Goal: Information Seeking & Learning: Learn about a topic

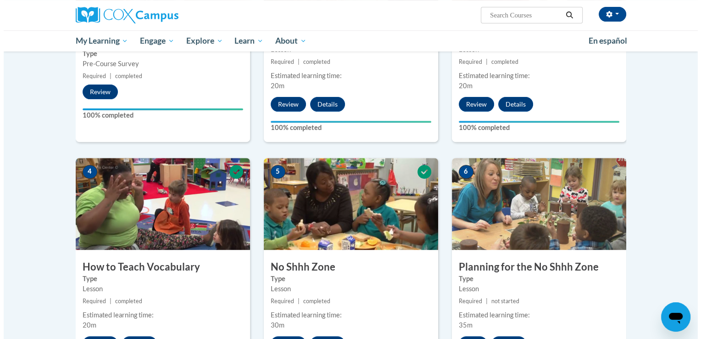
scroll to position [459, 0]
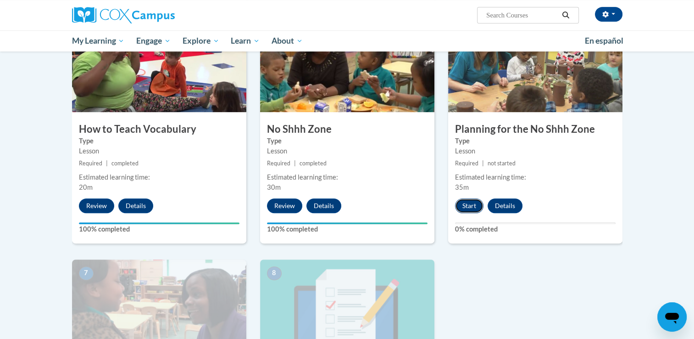
click at [466, 203] on button "Start" at bounding box center [469, 205] width 28 height 15
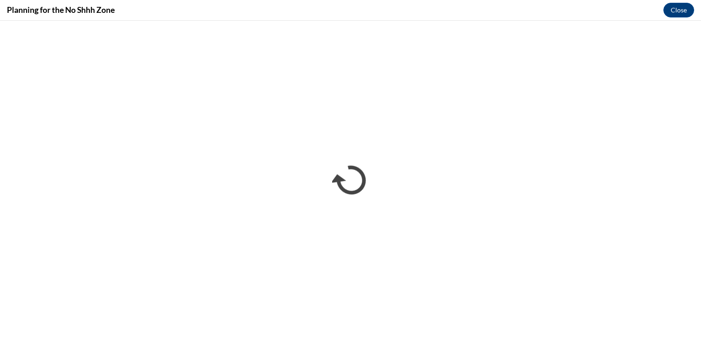
scroll to position [0, 0]
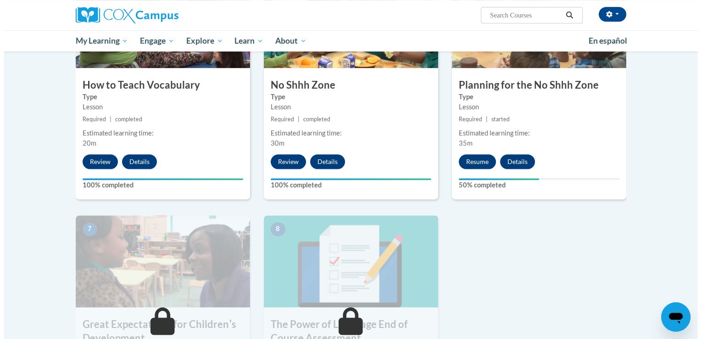
scroll to position [505, 0]
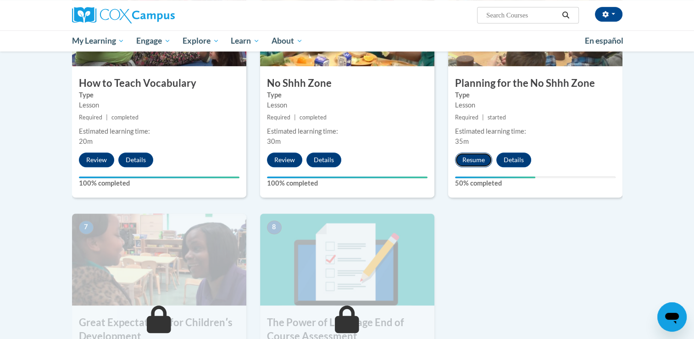
click at [469, 156] on button "Resume" at bounding box center [473, 159] width 37 height 15
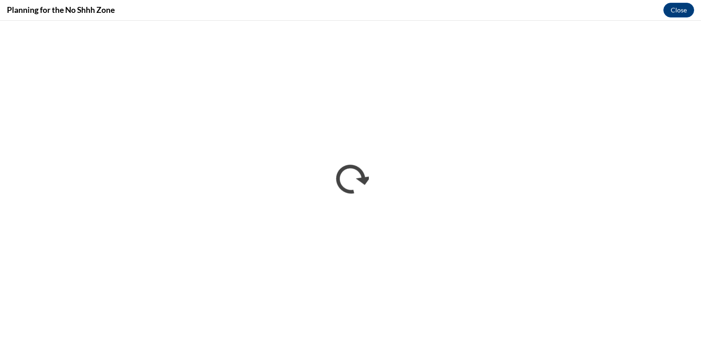
scroll to position [0, 0]
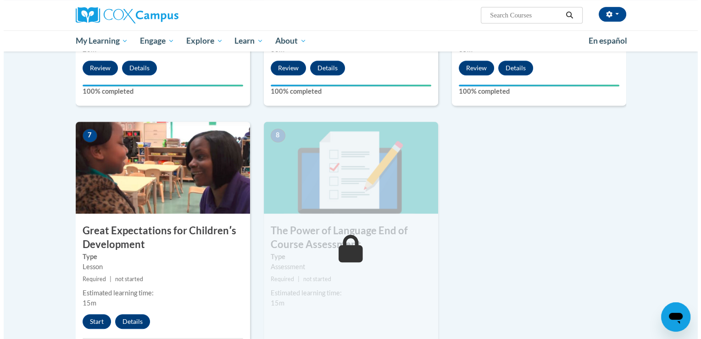
scroll to position [734, 0]
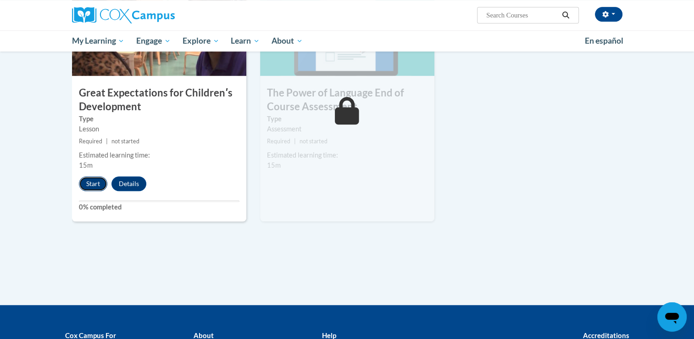
click at [93, 179] on button "Start" at bounding box center [93, 183] width 28 height 15
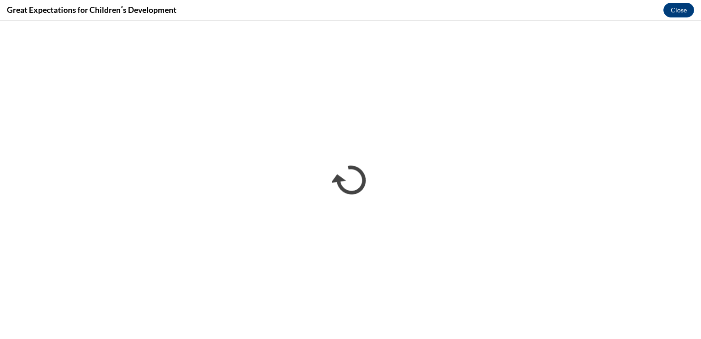
scroll to position [0, 0]
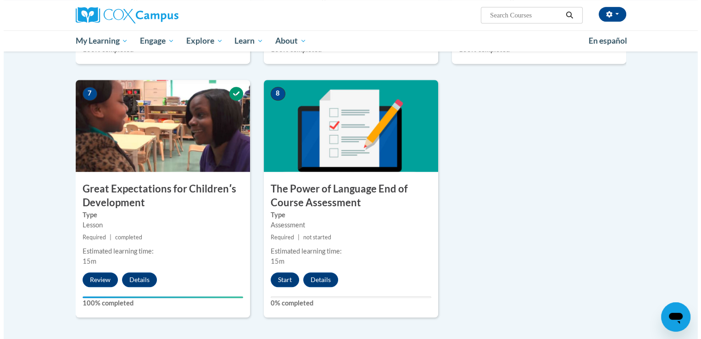
scroll to position [688, 0]
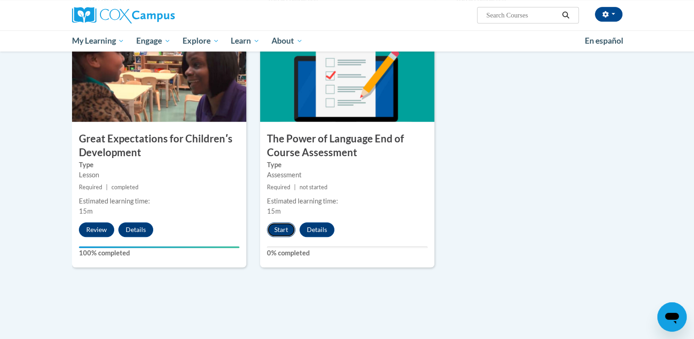
click at [281, 231] on button "Start" at bounding box center [281, 229] width 28 height 15
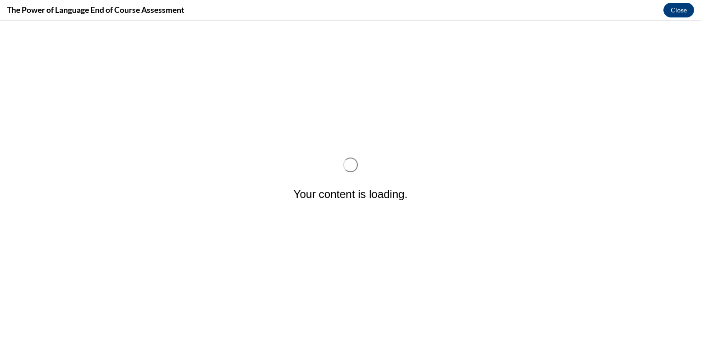
scroll to position [0, 0]
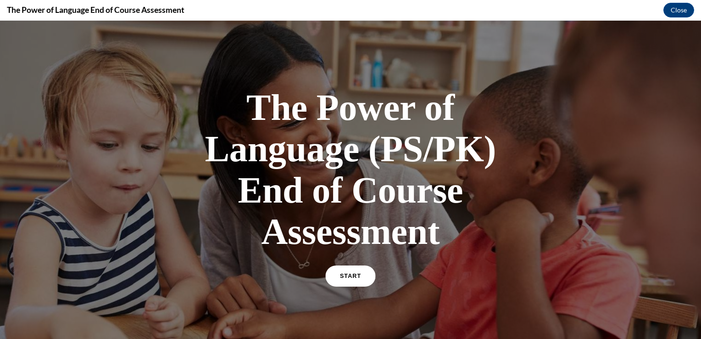
click at [353, 283] on link "START" at bounding box center [350, 275] width 50 height 21
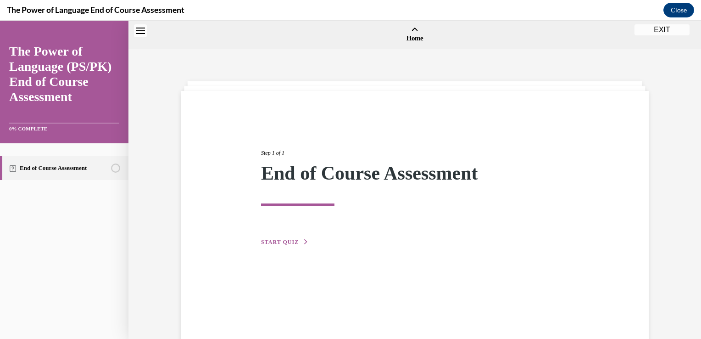
scroll to position [28, 0]
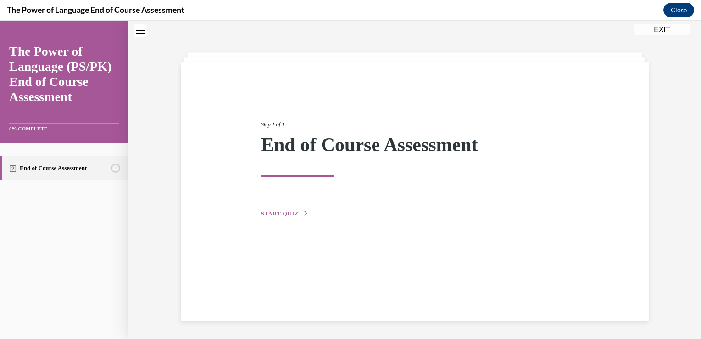
click at [285, 212] on span "START QUIZ" at bounding box center [280, 213] width 38 height 6
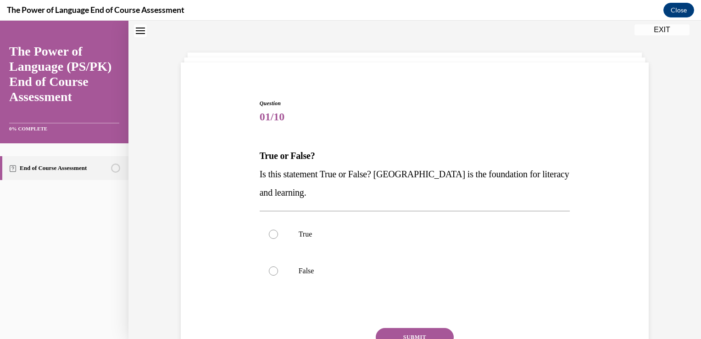
scroll to position [74, 0]
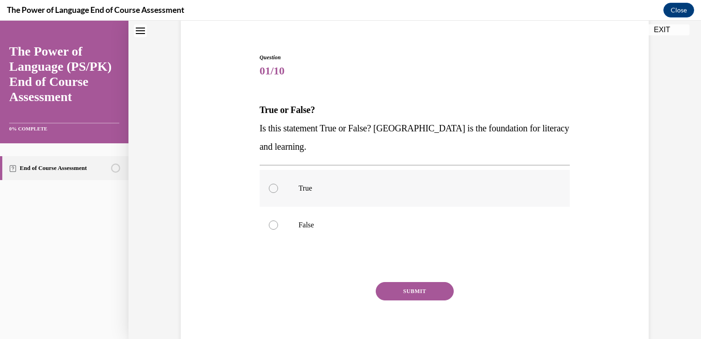
click at [330, 203] on label "True" at bounding box center [415, 188] width 311 height 37
click at [278, 193] on input "True" at bounding box center [273, 188] width 9 height 9
radio input "true"
click at [391, 287] on button "SUBMIT" at bounding box center [415, 291] width 78 height 18
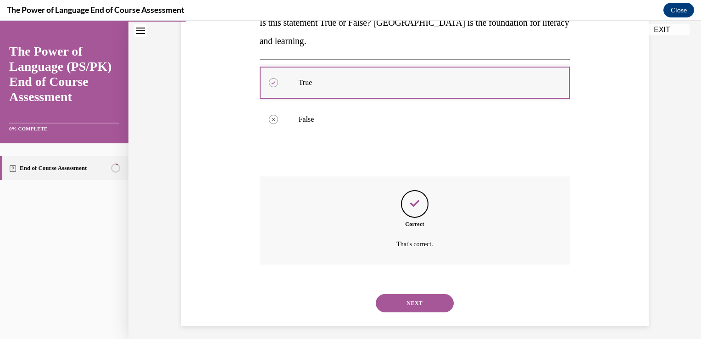
scroll to position [185, 0]
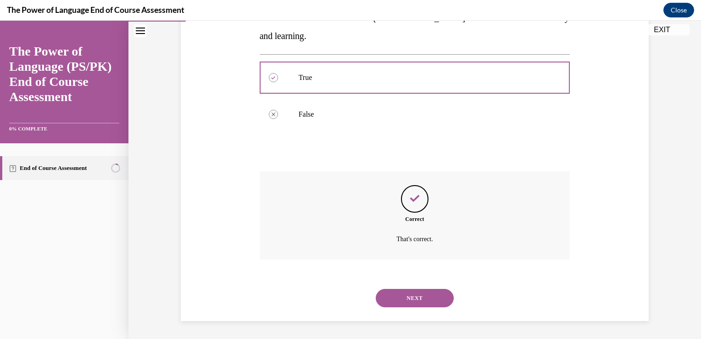
click at [413, 295] on button "NEXT" at bounding box center [415, 298] width 78 height 18
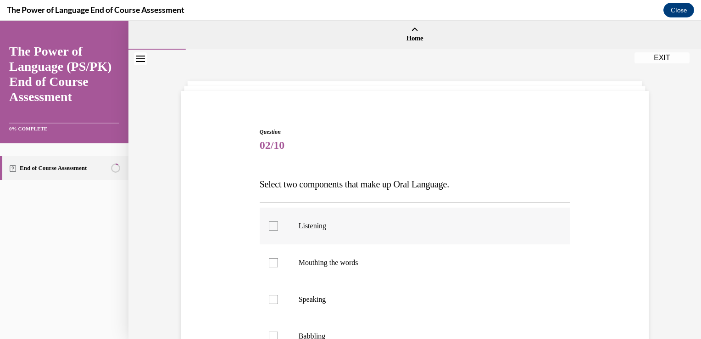
scroll to position [92, 0]
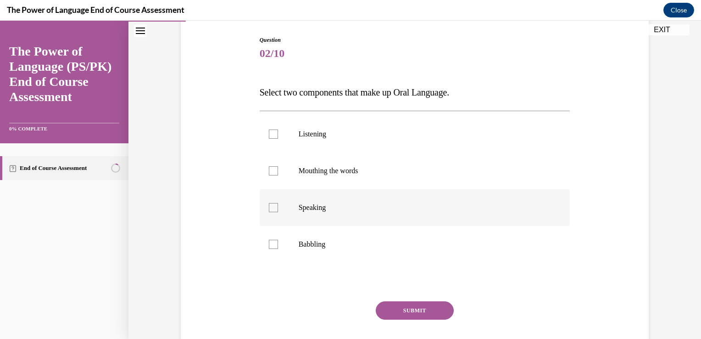
click at [362, 215] on label "Speaking" at bounding box center [415, 207] width 311 height 37
click at [278, 212] on input "Speaking" at bounding box center [273, 207] width 9 height 9
checkbox input "true"
click at [335, 131] on p "Listening" at bounding box center [423, 133] width 249 height 9
click at [278, 131] on input "Listening" at bounding box center [273, 133] width 9 height 9
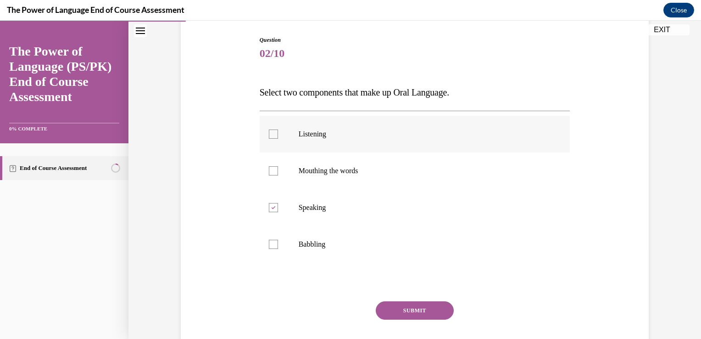
checkbox input "true"
click at [442, 311] on button "SUBMIT" at bounding box center [415, 310] width 78 height 18
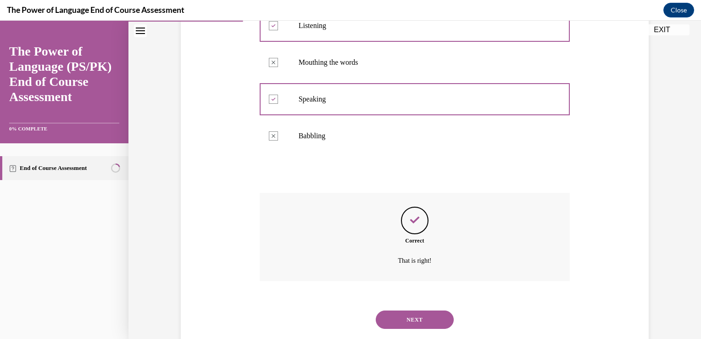
scroll to position [222, 0]
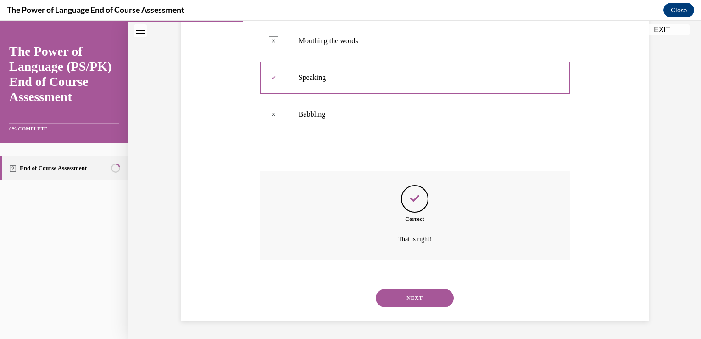
click at [389, 294] on button "NEXT" at bounding box center [415, 298] width 78 height 18
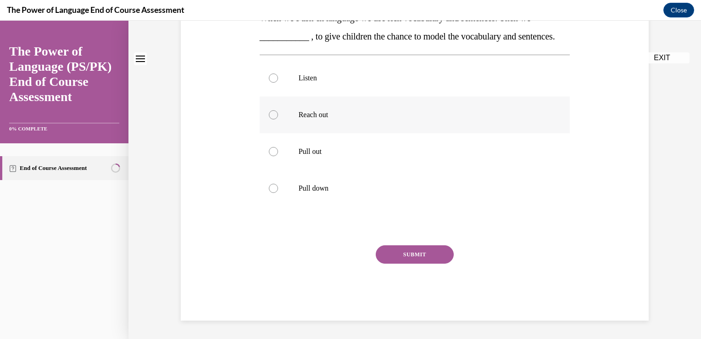
scroll to position [0, 0]
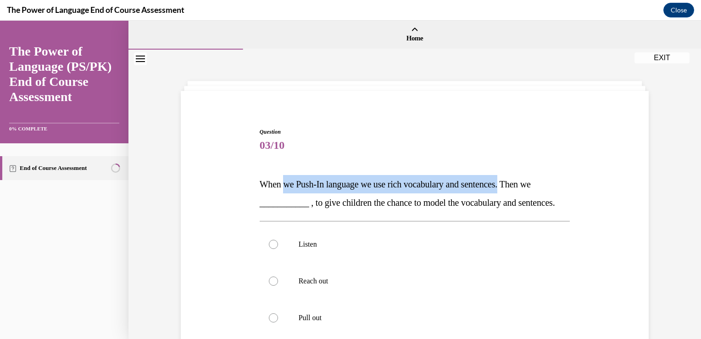
drag, startPoint x: 378, startPoint y: 183, endPoint x: 516, endPoint y: 175, distance: 138.3
click at [516, 175] on p "When we Push-In language we use rich vocabulary and sentences. Then we ________…" at bounding box center [415, 193] width 311 height 37
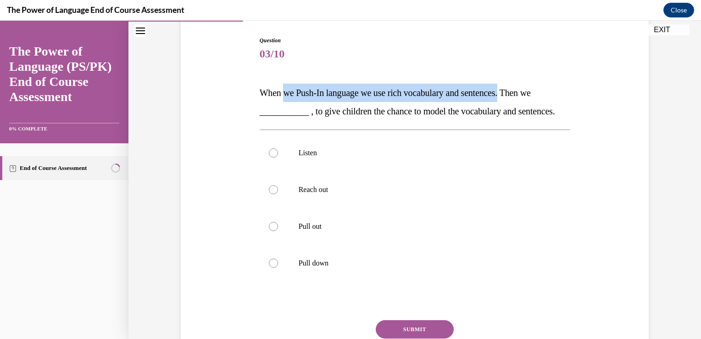
scroll to position [92, 0]
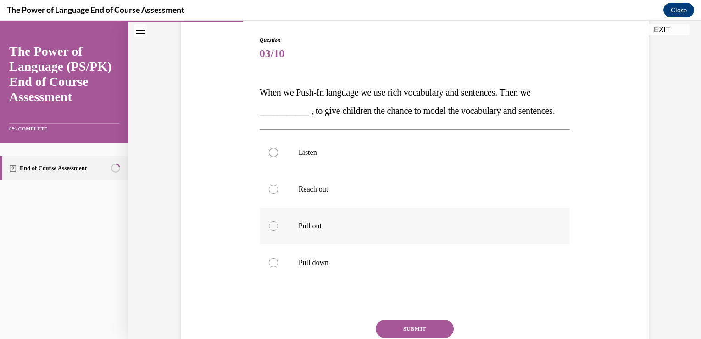
click at [346, 244] on label "Pull out" at bounding box center [415, 225] width 311 height 37
click at [278, 230] on input "Pull out" at bounding box center [273, 225] width 9 height 9
radio input "true"
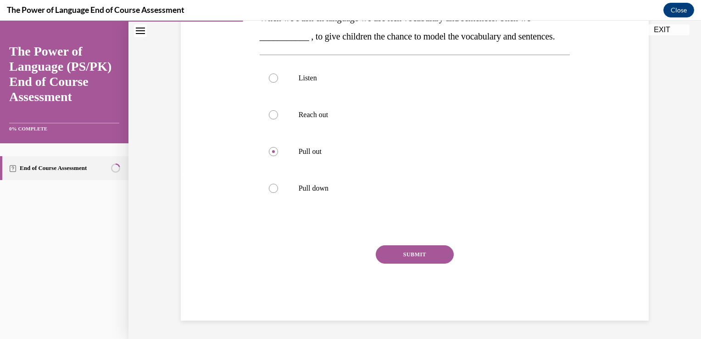
click at [415, 247] on button "SUBMIT" at bounding box center [415, 254] width 78 height 18
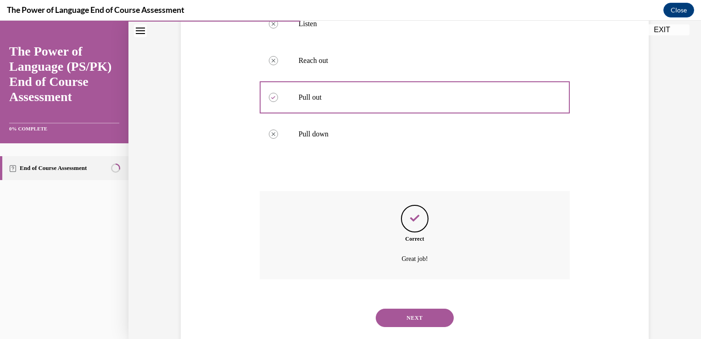
scroll to position [258, 0]
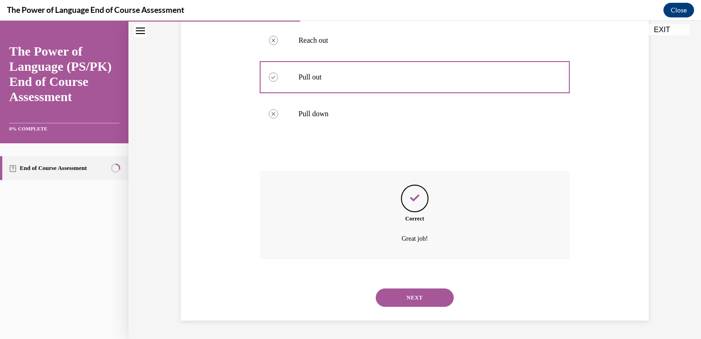
drag, startPoint x: 432, startPoint y: 301, endPoint x: 503, endPoint y: 281, distance: 73.5
click at [432, 302] on button "NEXT" at bounding box center [415, 297] width 78 height 18
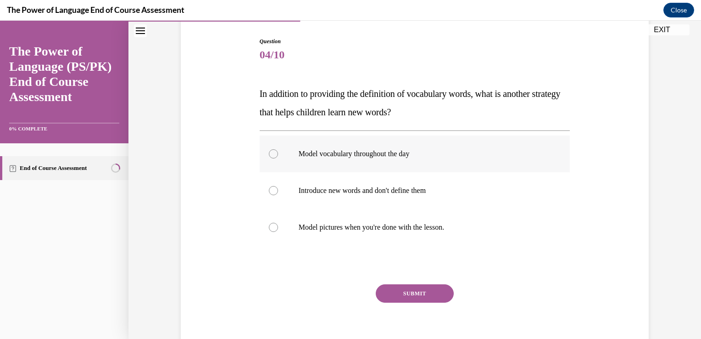
scroll to position [92, 0]
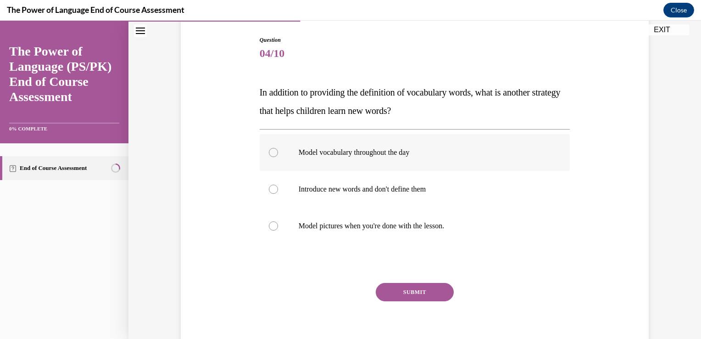
click at [395, 168] on label "Model vocabulary throughout the day" at bounding box center [415, 152] width 311 height 37
click at [278, 157] on input "Model vocabulary throughout the day" at bounding box center [273, 152] width 9 height 9
radio input "true"
click at [430, 293] on button "SUBMIT" at bounding box center [415, 292] width 78 height 18
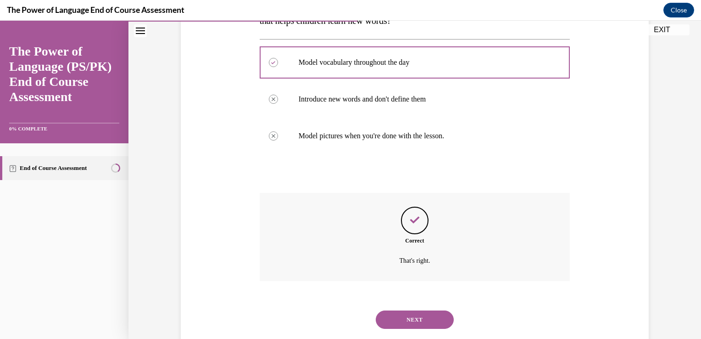
scroll to position [203, 0]
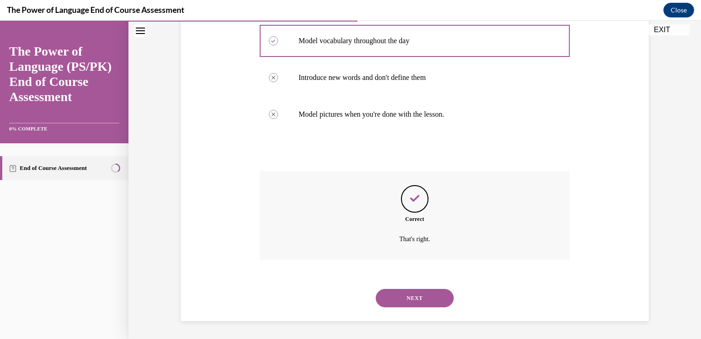
click at [449, 298] on button "NEXT" at bounding box center [415, 298] width 78 height 18
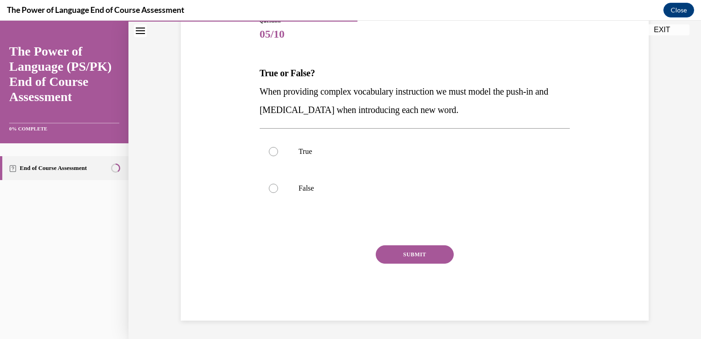
scroll to position [102, 0]
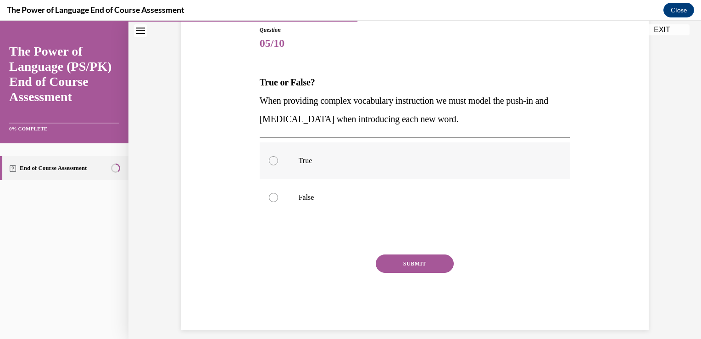
click at [292, 166] on label "True" at bounding box center [415, 160] width 311 height 37
click at [278, 165] on input "True" at bounding box center [273, 160] width 9 height 9
radio input "true"
click at [400, 255] on button "SUBMIT" at bounding box center [415, 263] width 78 height 18
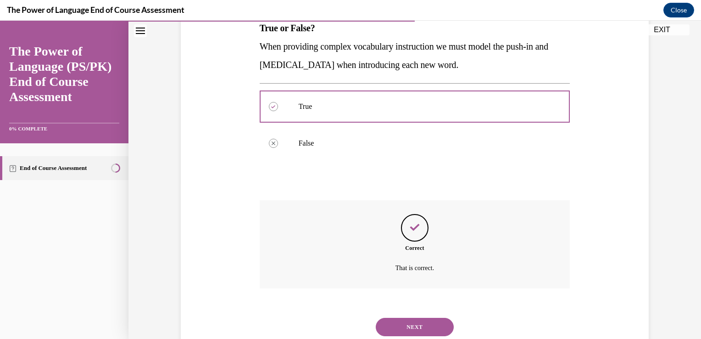
scroll to position [185, 0]
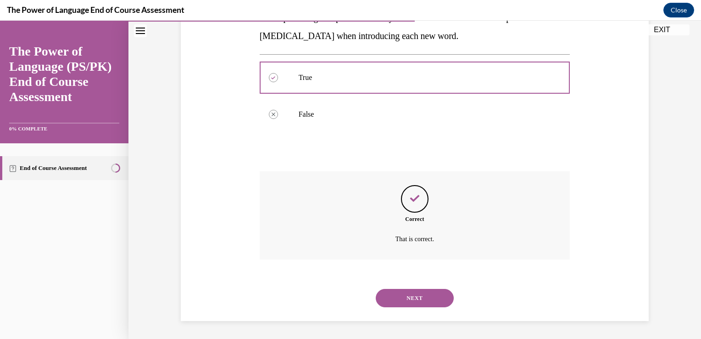
click at [393, 296] on button "NEXT" at bounding box center [415, 298] width 78 height 18
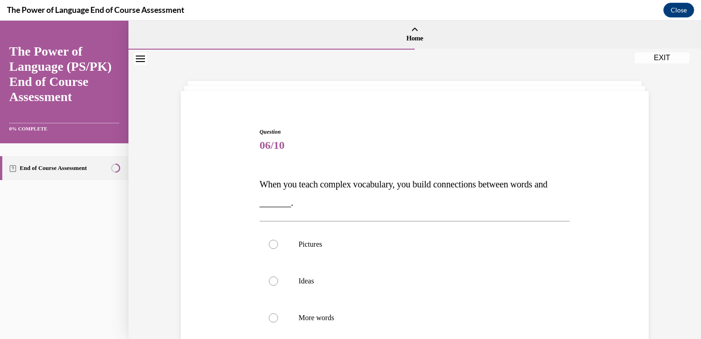
scroll to position [92, 0]
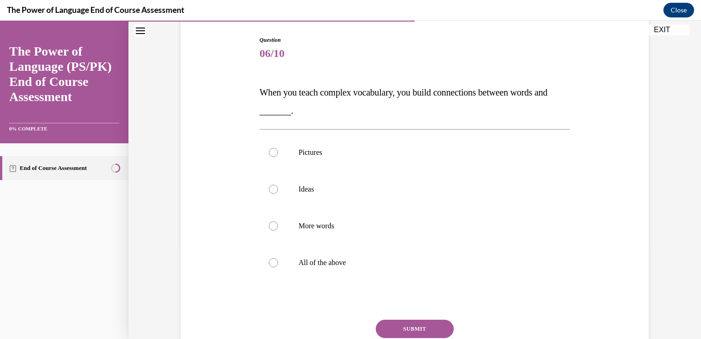
click at [289, 194] on label "Ideas" at bounding box center [415, 189] width 311 height 37
click at [278, 194] on input "Ideas" at bounding box center [273, 188] width 9 height 9
radio input "true"
click at [277, 263] on label "All of the above" at bounding box center [415, 262] width 311 height 37
click at [277, 263] on input "All of the above" at bounding box center [273, 262] width 9 height 9
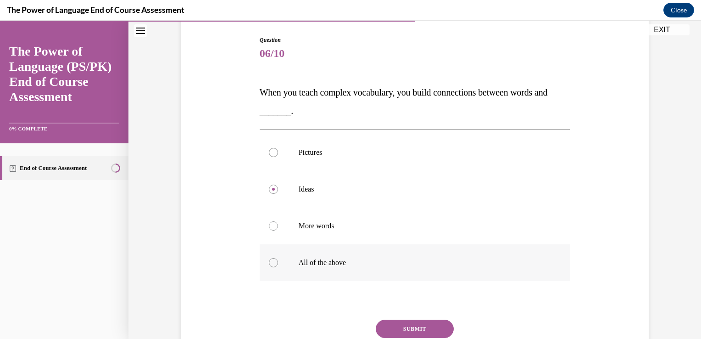
radio input "true"
click at [397, 327] on button "SUBMIT" at bounding box center [415, 328] width 78 height 18
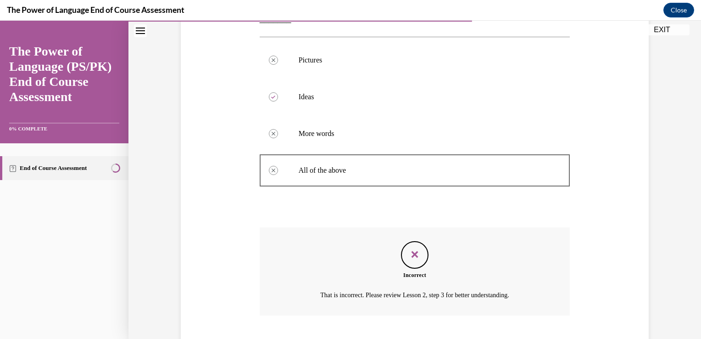
scroll to position [240, 0]
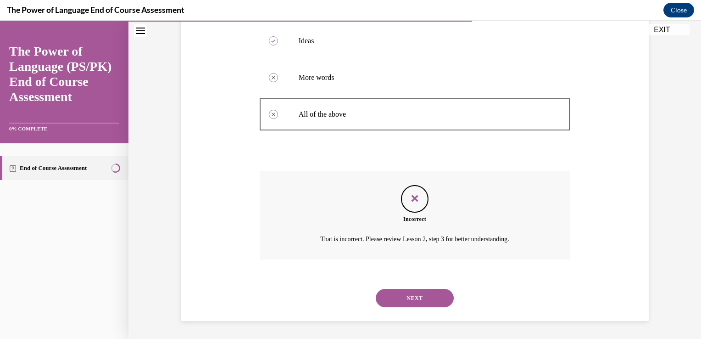
click at [422, 295] on button "NEXT" at bounding box center [415, 298] width 78 height 18
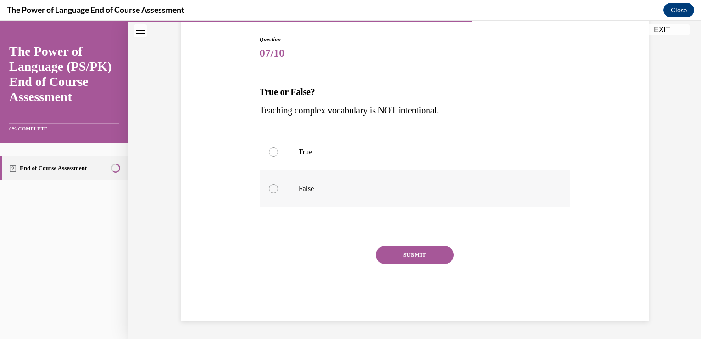
click at [283, 179] on label "False" at bounding box center [415, 188] width 311 height 37
click at [278, 184] on input "False" at bounding box center [273, 188] width 9 height 9
radio input "true"
drag, startPoint x: 397, startPoint y: 255, endPoint x: 546, endPoint y: 244, distance: 148.6
click at [397, 255] on button "SUBMIT" at bounding box center [415, 255] width 78 height 18
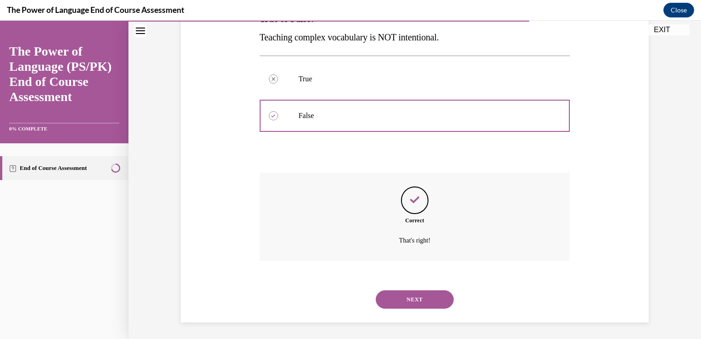
scroll to position [167, 0]
click at [386, 296] on button "NEXT" at bounding box center [415, 298] width 78 height 18
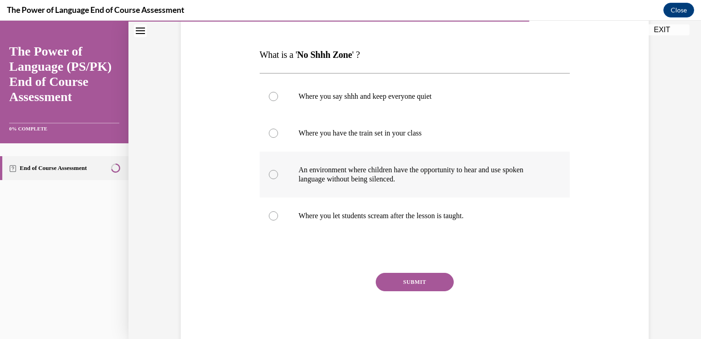
scroll to position [138, 0]
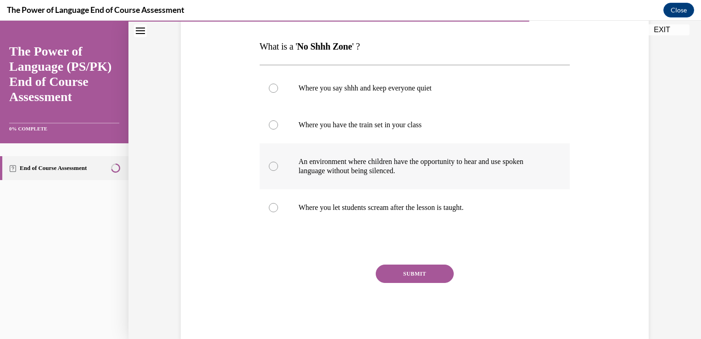
click at [347, 162] on p "An environment where children have the opportunity to hear and use spoken langu…" at bounding box center [423, 166] width 249 height 18
click at [278, 162] on input "An environment where children have the opportunity to hear and use spoken langu…" at bounding box center [273, 166] width 9 height 9
radio input "true"
click at [403, 268] on button "SUBMIT" at bounding box center [415, 273] width 78 height 18
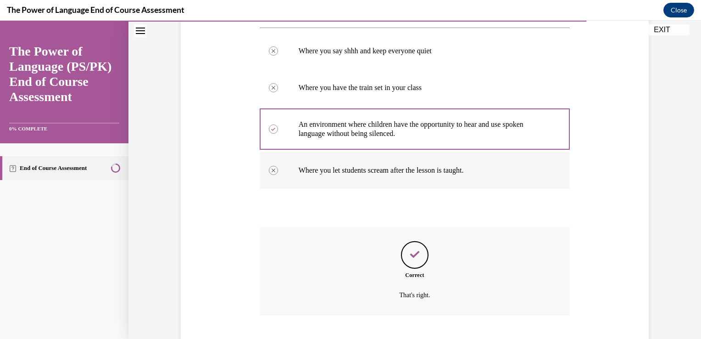
scroll to position [231, 0]
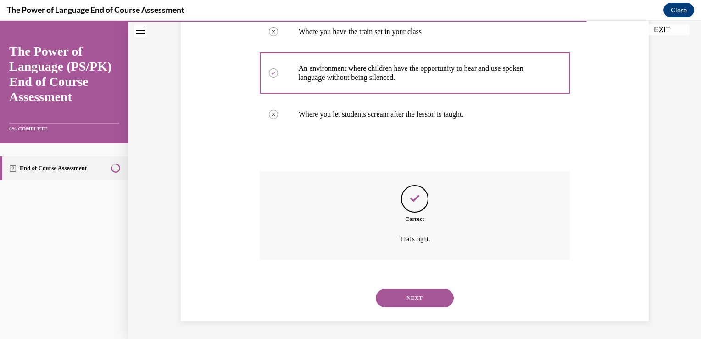
click at [406, 299] on button "NEXT" at bounding box center [415, 298] width 78 height 18
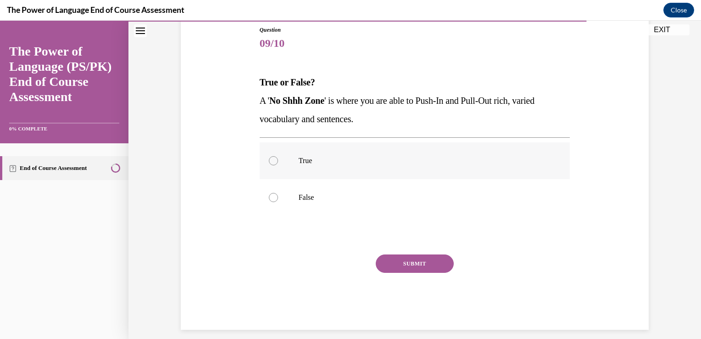
click at [285, 162] on label "True" at bounding box center [415, 160] width 311 height 37
click at [278, 162] on input "True" at bounding box center [273, 160] width 9 height 9
radio input "true"
click at [402, 261] on button "SUBMIT" at bounding box center [415, 263] width 78 height 18
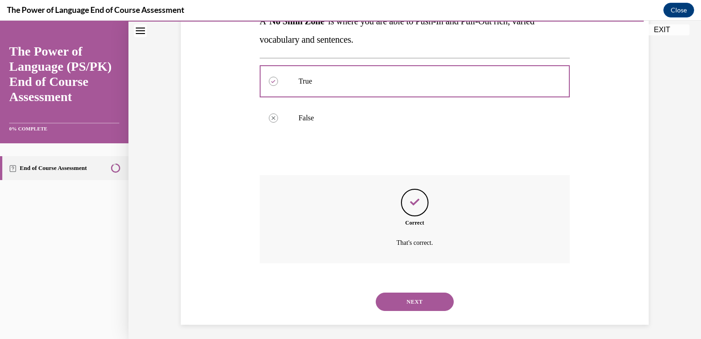
scroll to position [185, 0]
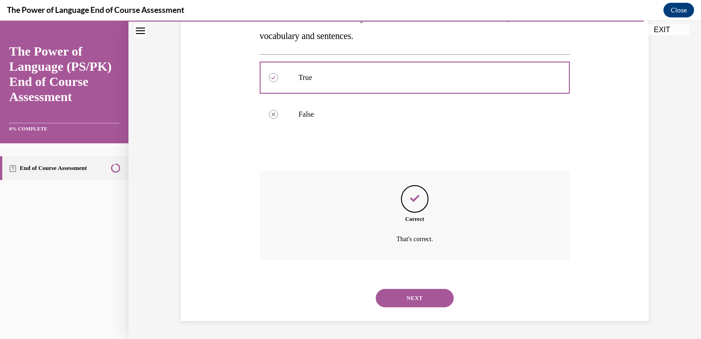
click at [385, 293] on button "NEXT" at bounding box center [415, 298] width 78 height 18
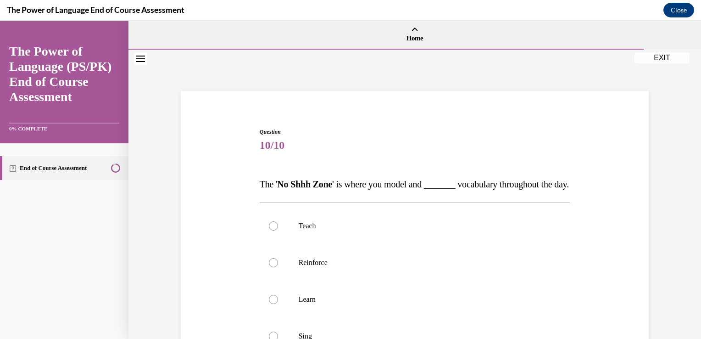
scroll to position [46, 0]
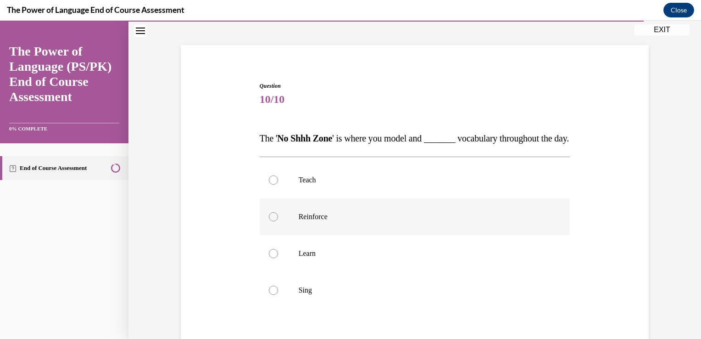
click at [397, 225] on label "Reinforce" at bounding box center [415, 216] width 311 height 37
click at [278, 221] on input "Reinforce" at bounding box center [273, 216] width 9 height 9
radio input "true"
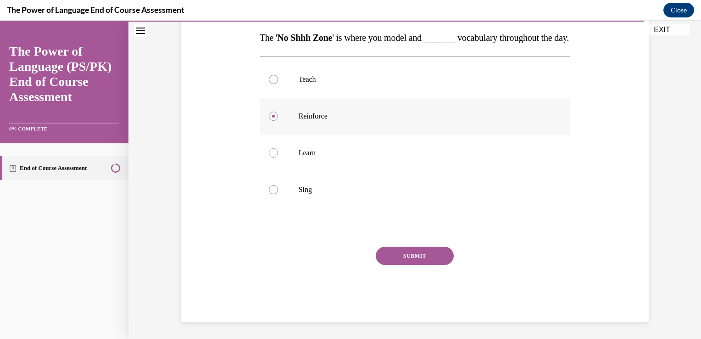
scroll to position [166, 0]
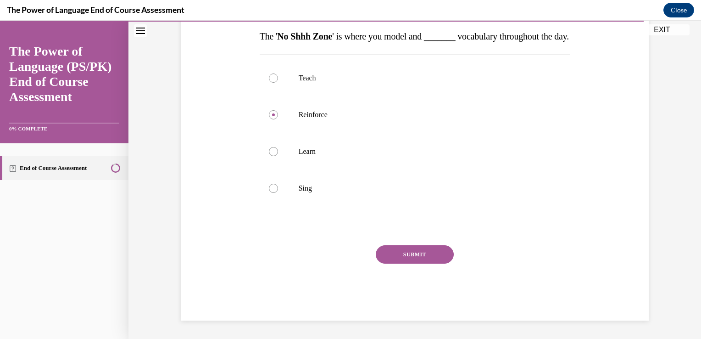
click at [430, 256] on button "SUBMIT" at bounding box center [415, 254] width 78 height 18
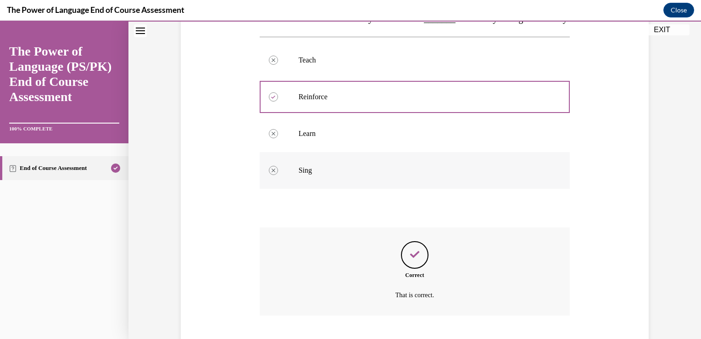
scroll to position [240, 0]
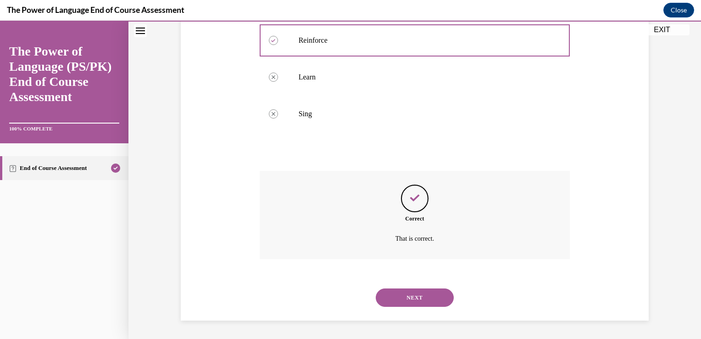
click at [408, 292] on button "NEXT" at bounding box center [415, 297] width 78 height 18
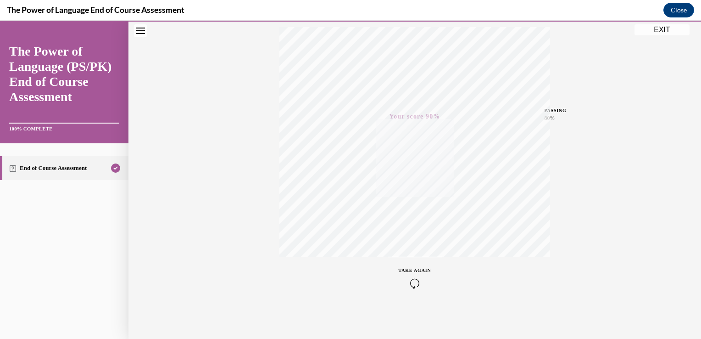
scroll to position [0, 0]
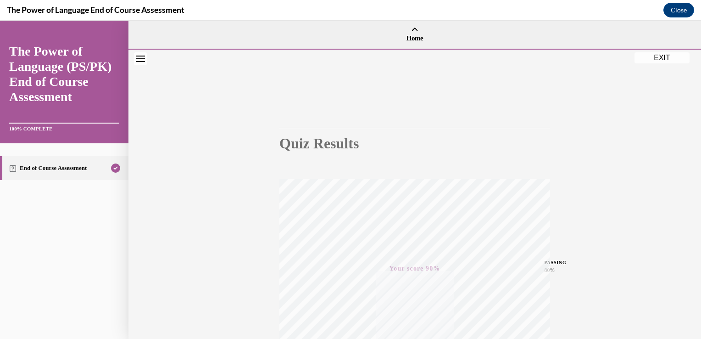
click at [654, 60] on button "EXIT" at bounding box center [662, 57] width 55 height 11
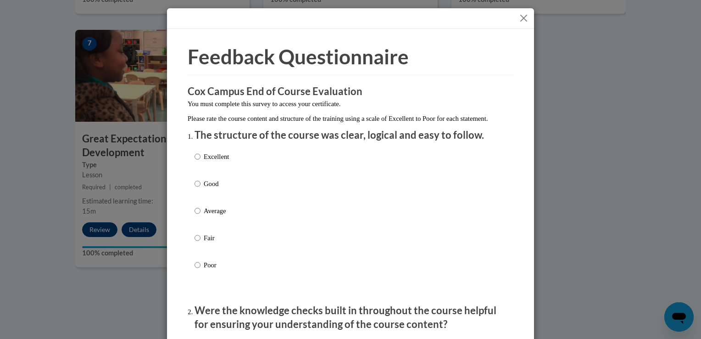
click at [225, 162] on p "Excellent" at bounding box center [216, 156] width 25 height 10
click at [201, 162] on input "Excellent" at bounding box center [198, 156] width 6 height 10
radio input "true"
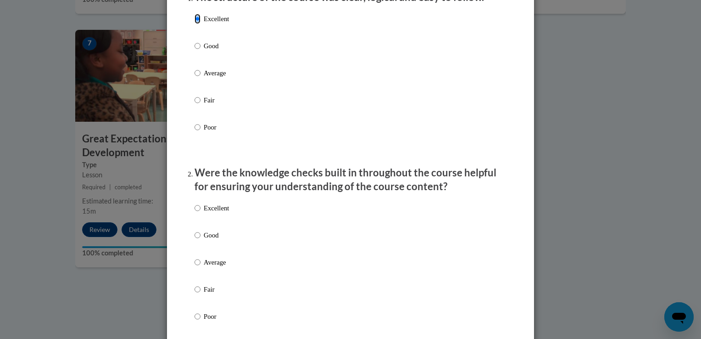
scroll to position [184, 0]
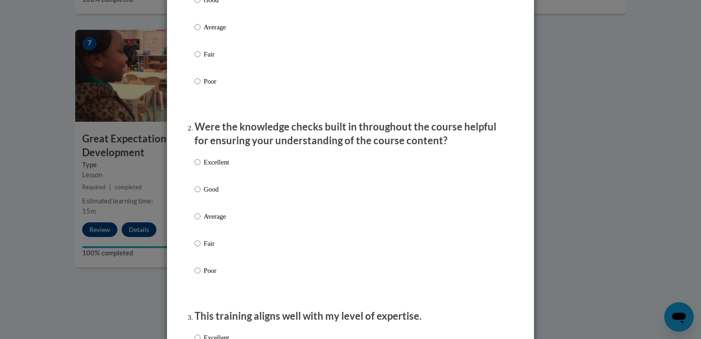
click at [222, 167] on p "Excellent" at bounding box center [216, 162] width 25 height 10
click at [201, 167] on input "Excellent" at bounding box center [198, 162] width 6 height 10
radio input "true"
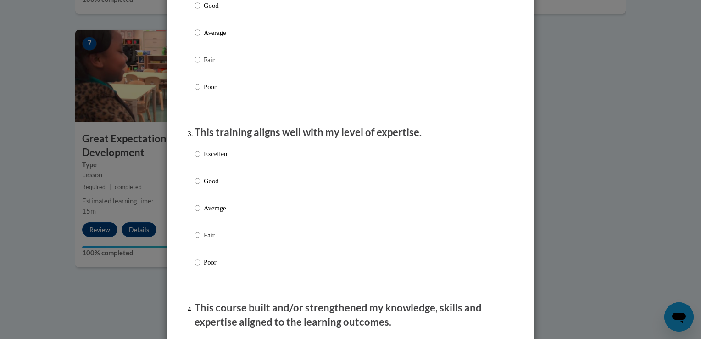
click at [222, 169] on label "Excellent" at bounding box center [212, 161] width 34 height 25
click at [201, 159] on input "Excellent" at bounding box center [198, 154] width 6 height 10
radio input "true"
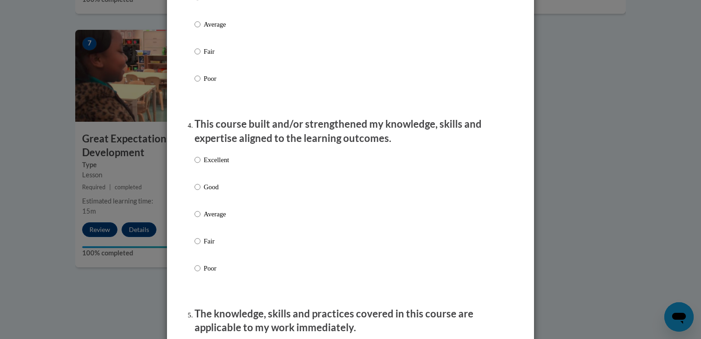
click at [222, 165] on p "Excellent" at bounding box center [216, 160] width 25 height 10
click at [201, 165] on input "Excellent" at bounding box center [198, 160] width 6 height 10
radio input "true"
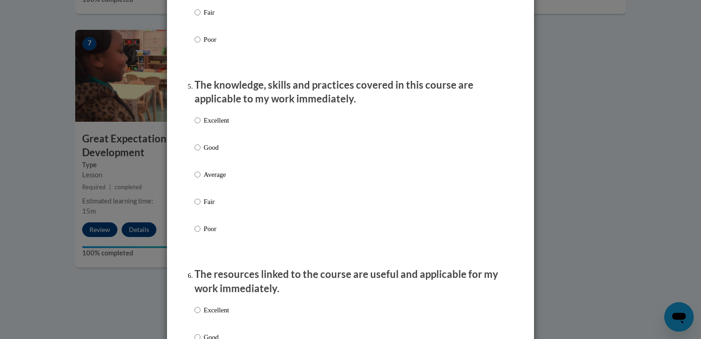
scroll to position [780, 0]
click at [215, 124] on p "Excellent" at bounding box center [216, 119] width 25 height 10
click at [201, 124] on input "Excellent" at bounding box center [198, 119] width 6 height 10
radio input "true"
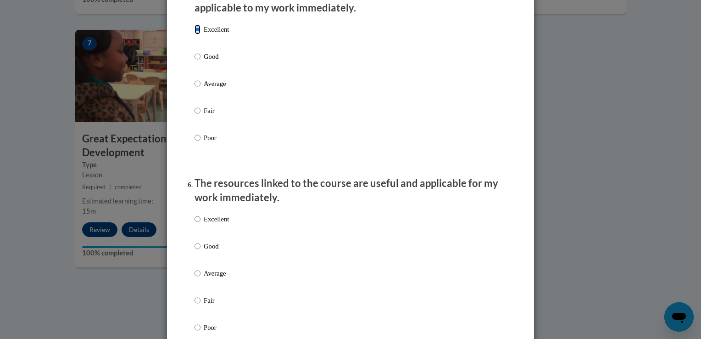
scroll to position [872, 0]
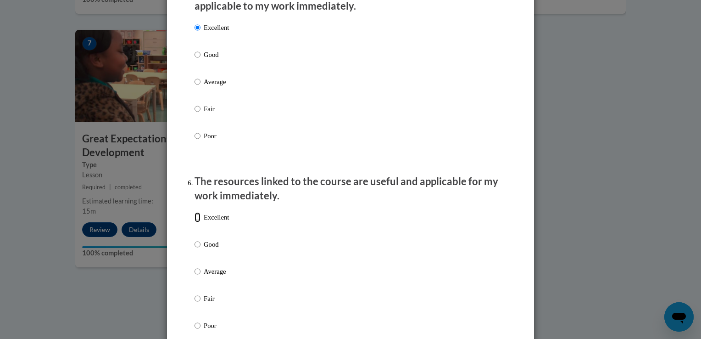
click at [195, 222] on input "Excellent" at bounding box center [198, 217] width 6 height 10
radio input "true"
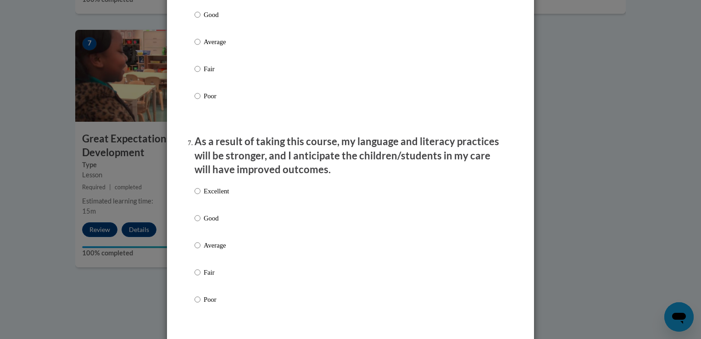
click at [199, 207] on label "Excellent" at bounding box center [212, 198] width 34 height 25
click at [199, 196] on input "Excellent" at bounding box center [198, 191] width 6 height 10
radio input "true"
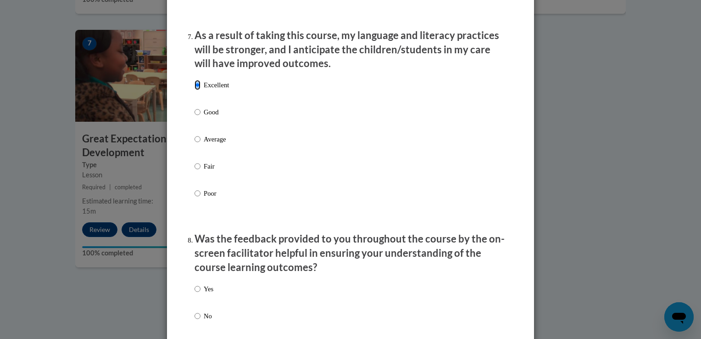
scroll to position [1285, 0]
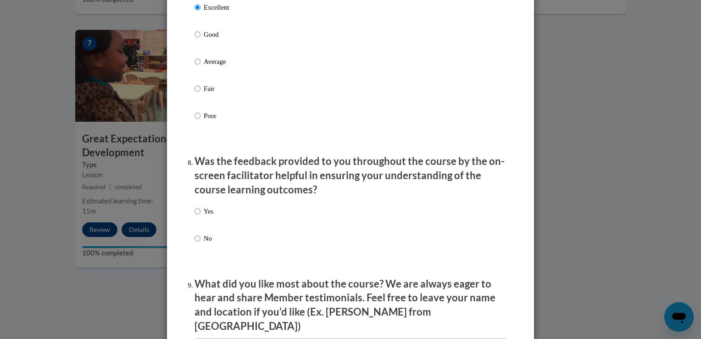
click at [207, 216] on p "Yes" at bounding box center [209, 211] width 10 height 10
click at [201, 216] on input "Yes" at bounding box center [198, 211] width 6 height 10
radio input "true"
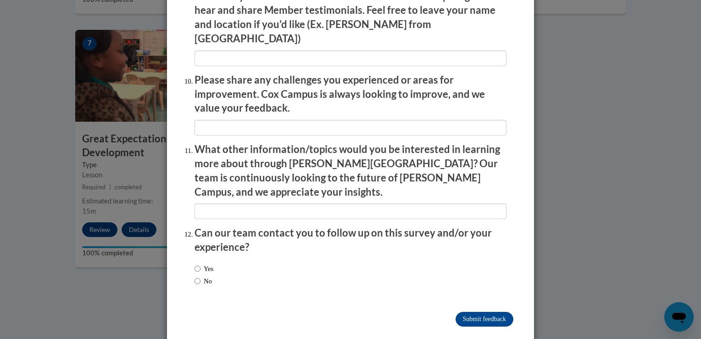
scroll to position [1526, 0]
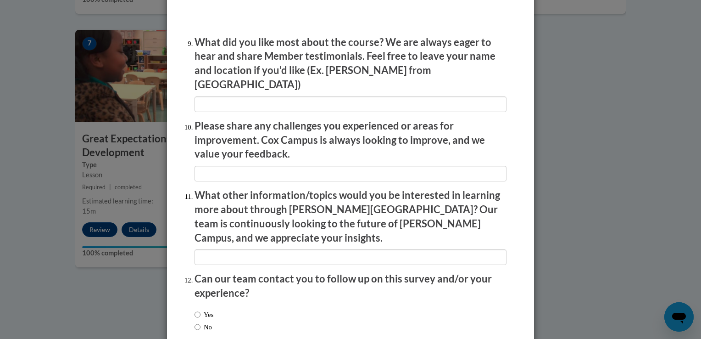
click at [205, 322] on label "No" at bounding box center [203, 327] width 17 height 10
click at [201, 322] on input "No" at bounding box center [198, 327] width 6 height 10
radio input "true"
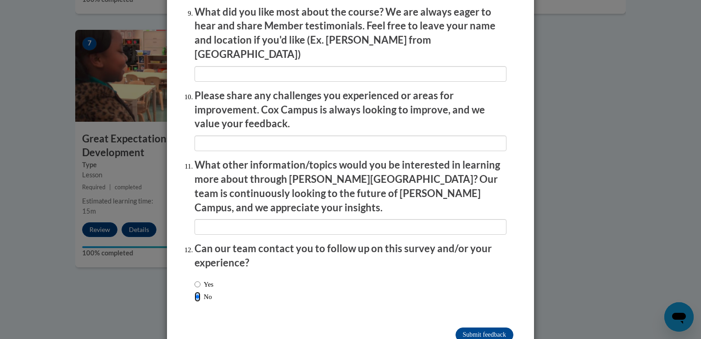
scroll to position [1572, 0]
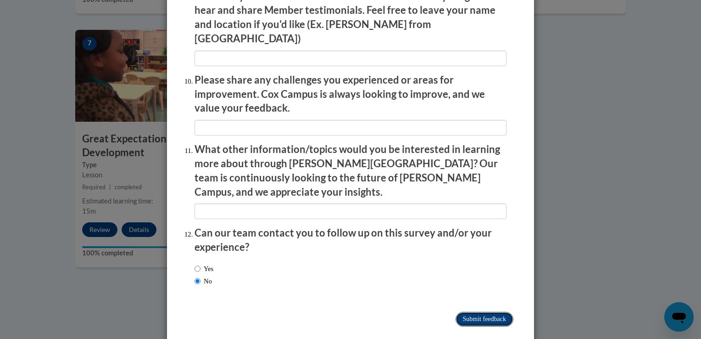
click at [473, 312] on input "Submit feedback" at bounding box center [485, 319] width 58 height 15
